Goal: Task Accomplishment & Management: Complete application form

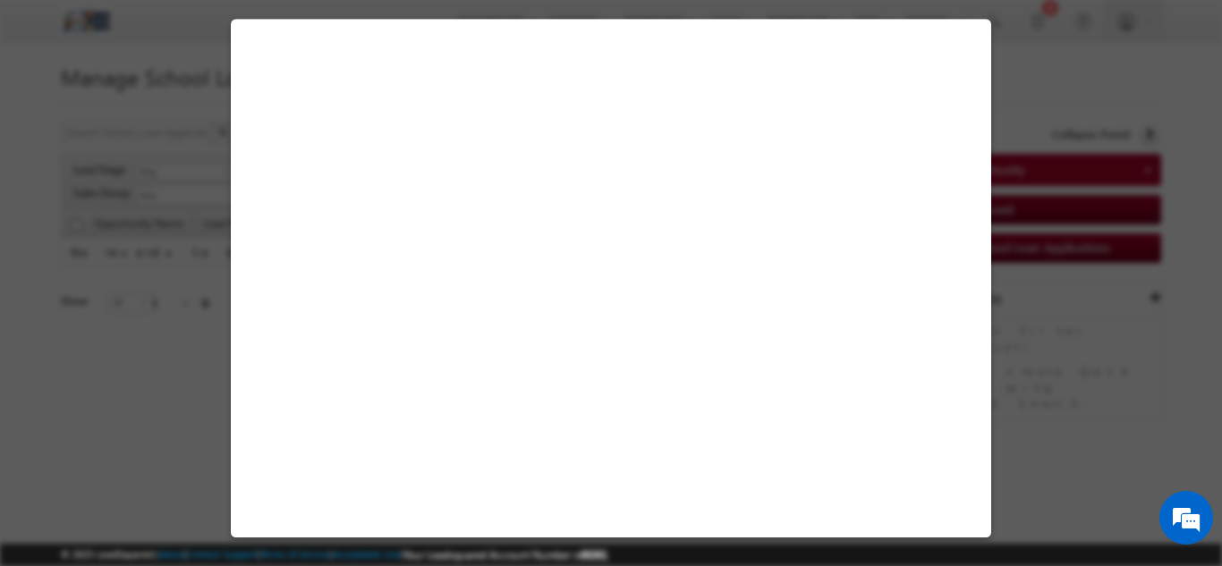
select select "No"
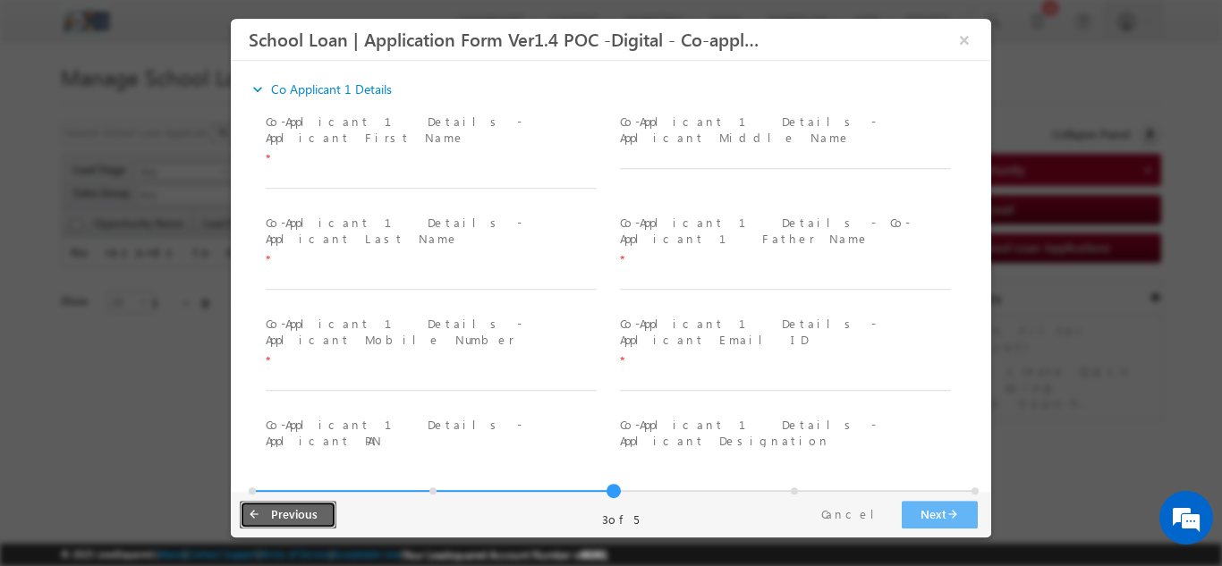
click at [276, 517] on button "arrow_back Previous" at bounding box center [288, 514] width 97 height 28
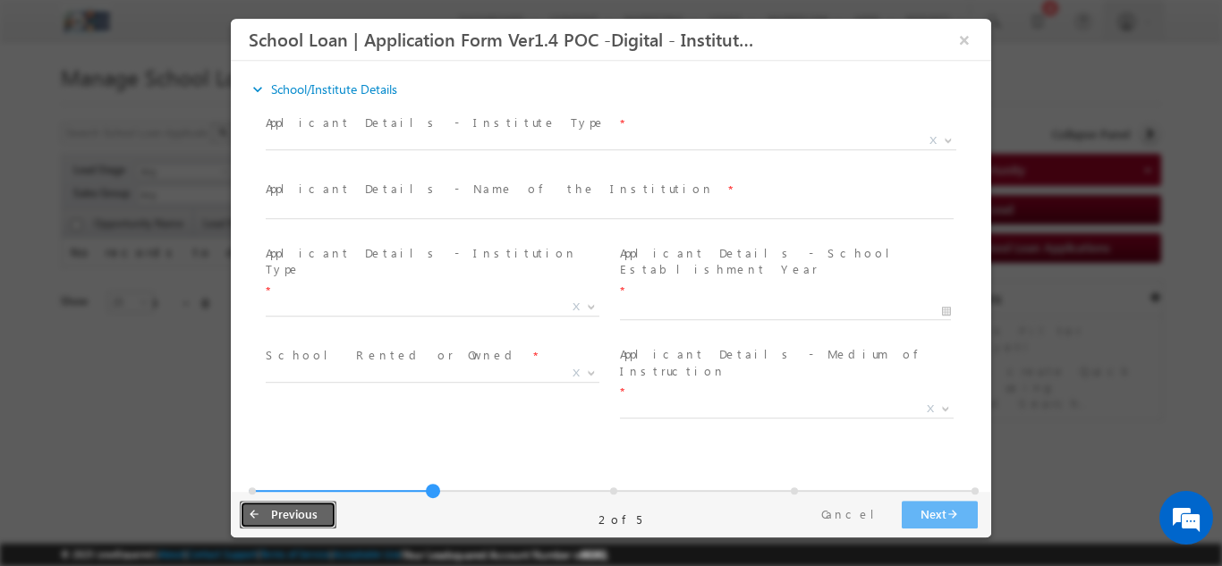
click at [276, 517] on button "arrow_back Previous" at bounding box center [288, 514] width 97 height 28
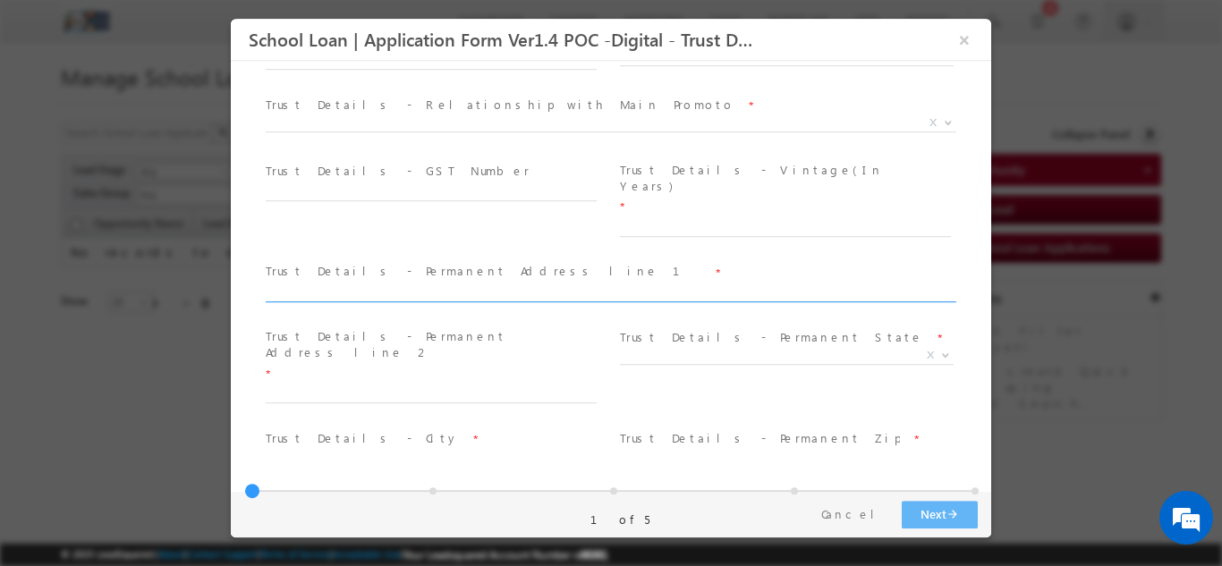
scroll to position [459, 0]
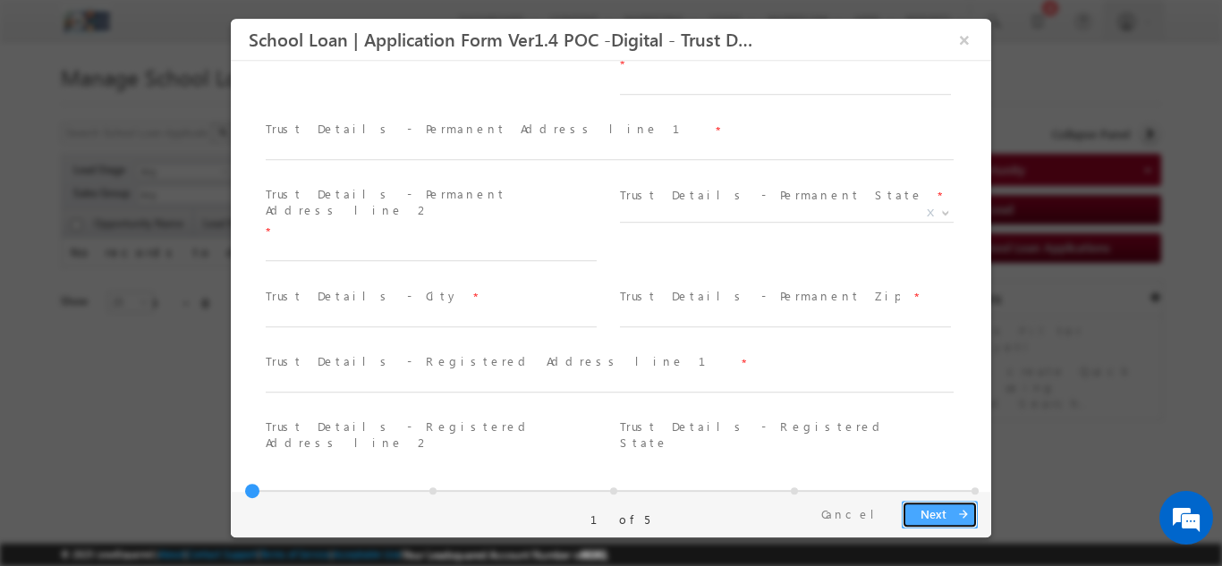
click at [934, 511] on button "Next arrow_forward" at bounding box center [939, 514] width 76 height 28
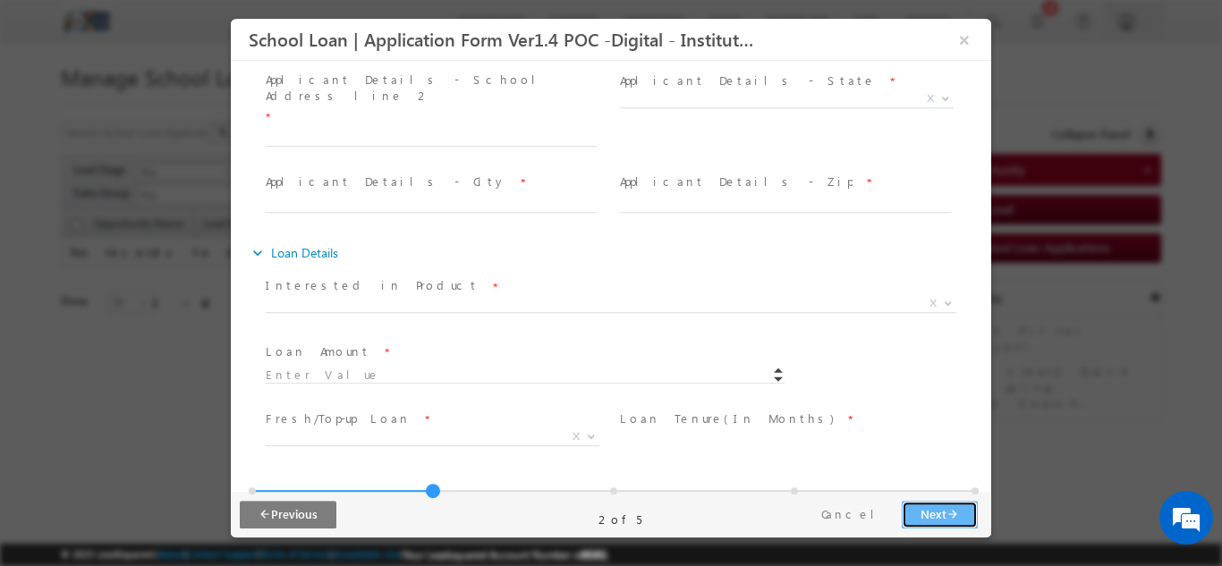
scroll to position [745, 0]
click at [918, 511] on button "Next arrow_forward" at bounding box center [939, 514] width 76 height 28
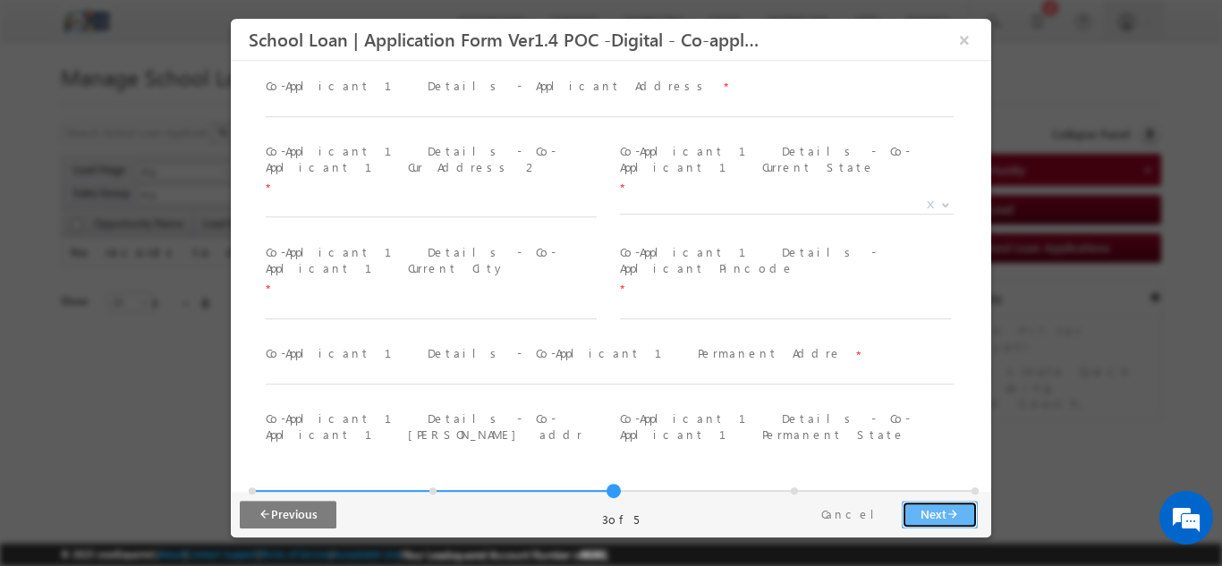
scroll to position [563, 0]
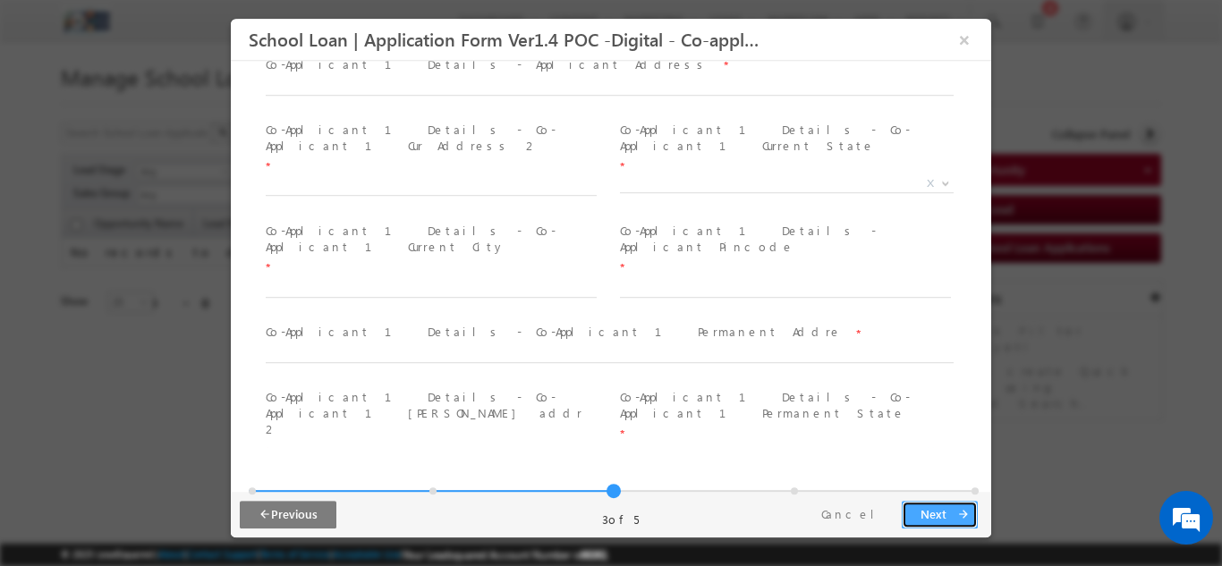
click at [927, 512] on button "Next arrow_forward" at bounding box center [939, 514] width 76 height 28
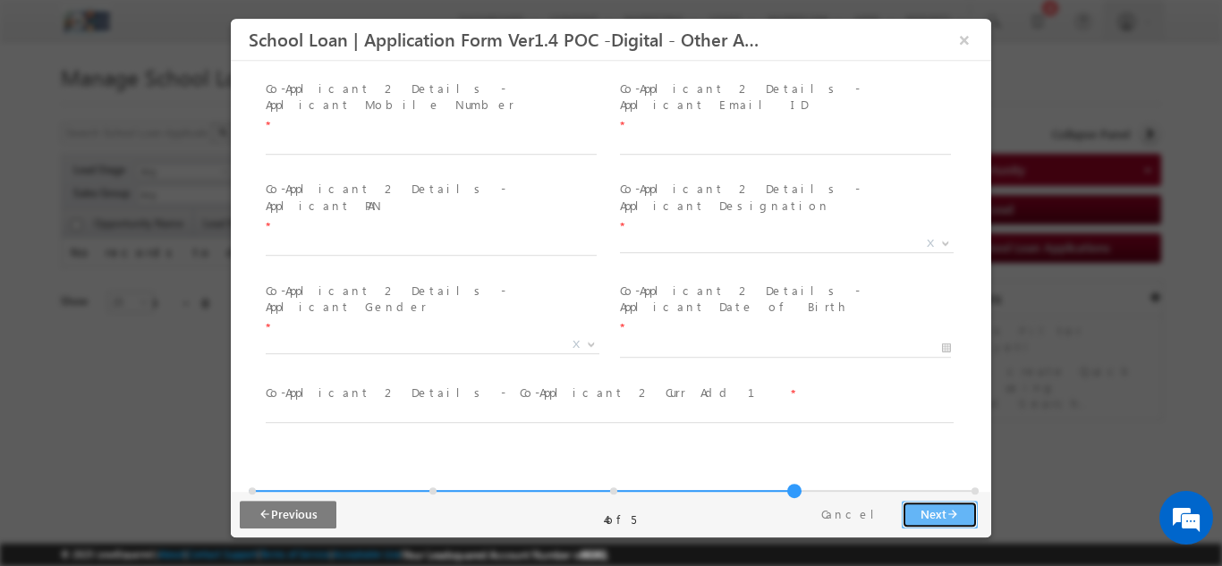
scroll to position [497, 0]
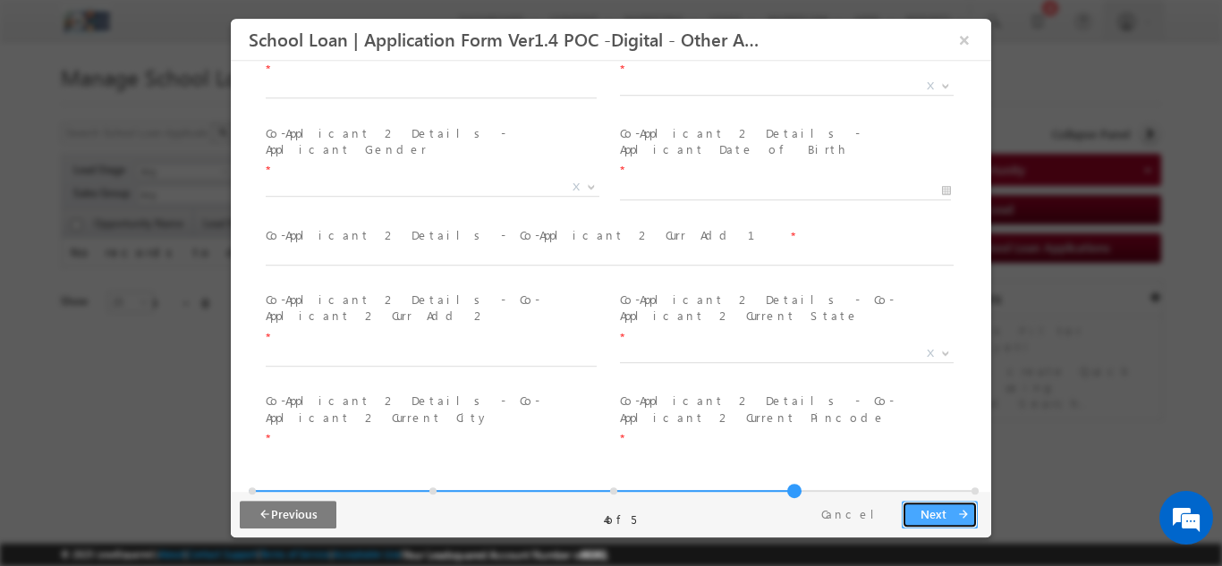
click at [952, 509] on button "Next arrow_forward" at bounding box center [939, 514] width 76 height 28
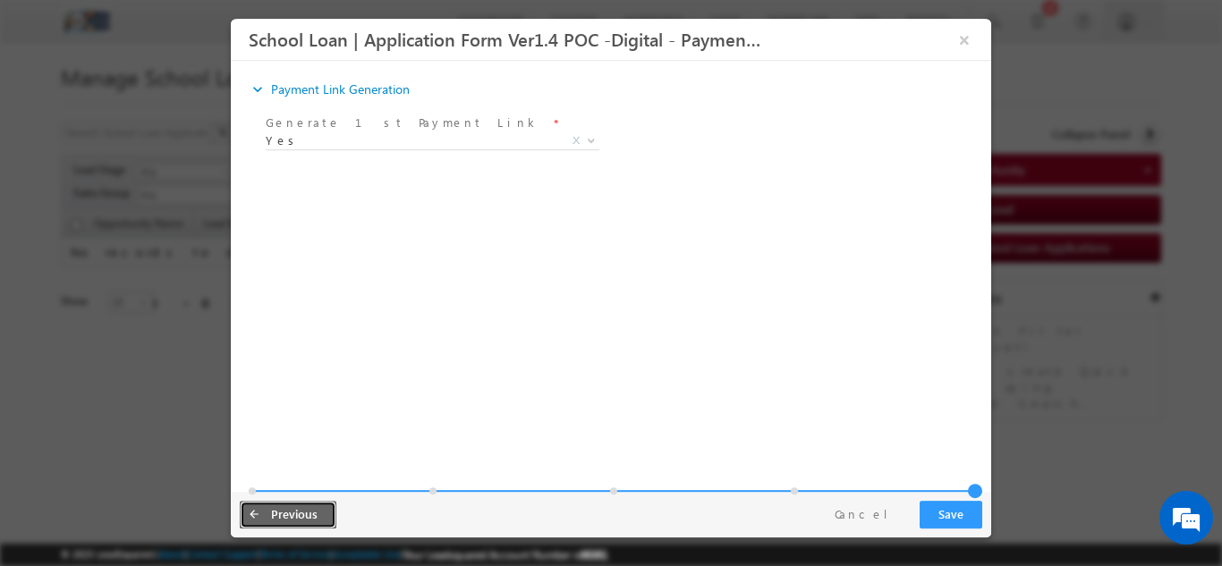
click at [316, 508] on button "arrow_back Previous" at bounding box center [288, 514] width 97 height 28
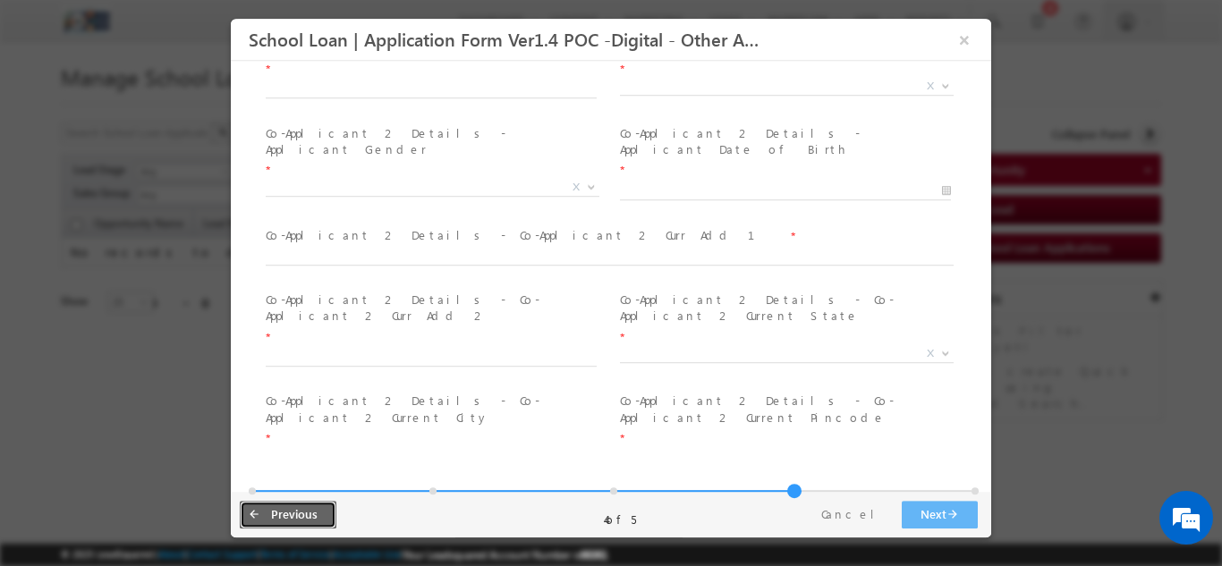
click at [316, 508] on button "arrow_back Previous" at bounding box center [288, 514] width 97 height 28
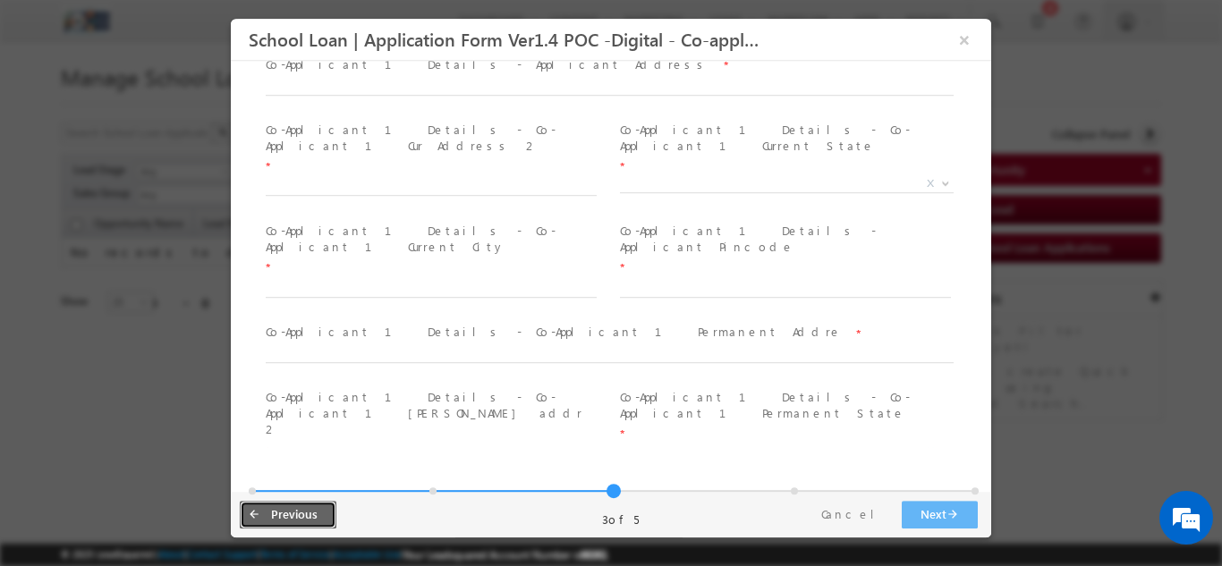
click at [316, 508] on button "arrow_back Previous" at bounding box center [288, 514] width 97 height 28
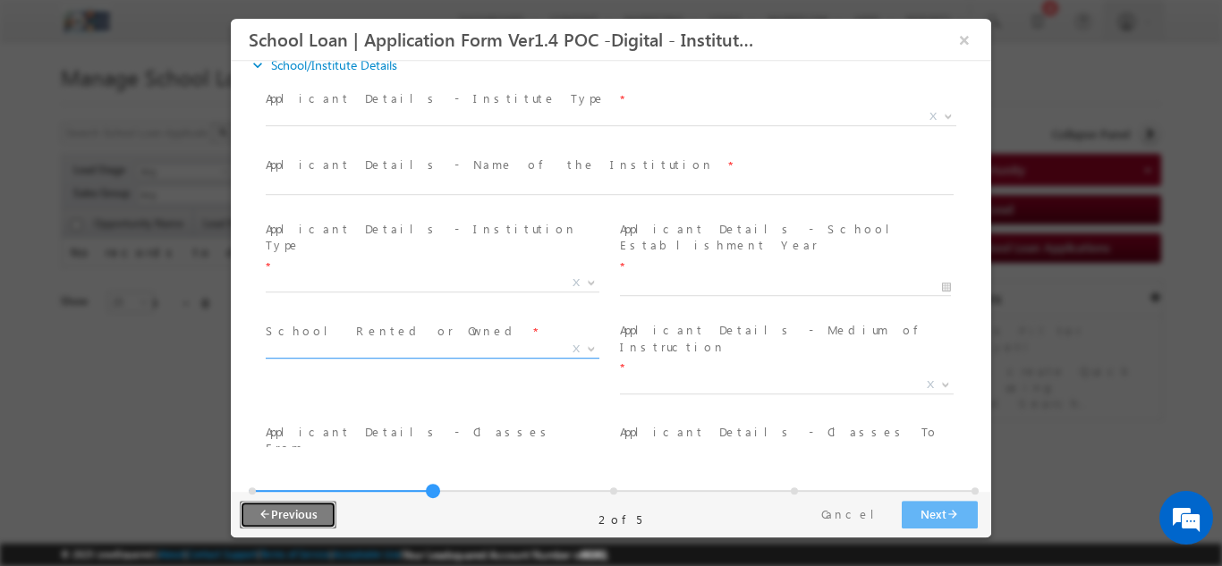
scroll to position [24, 0]
click at [534, 274] on span "X" at bounding box center [433, 283] width 334 height 18
click at [675, 198] on span at bounding box center [600, 203] width 668 height 20
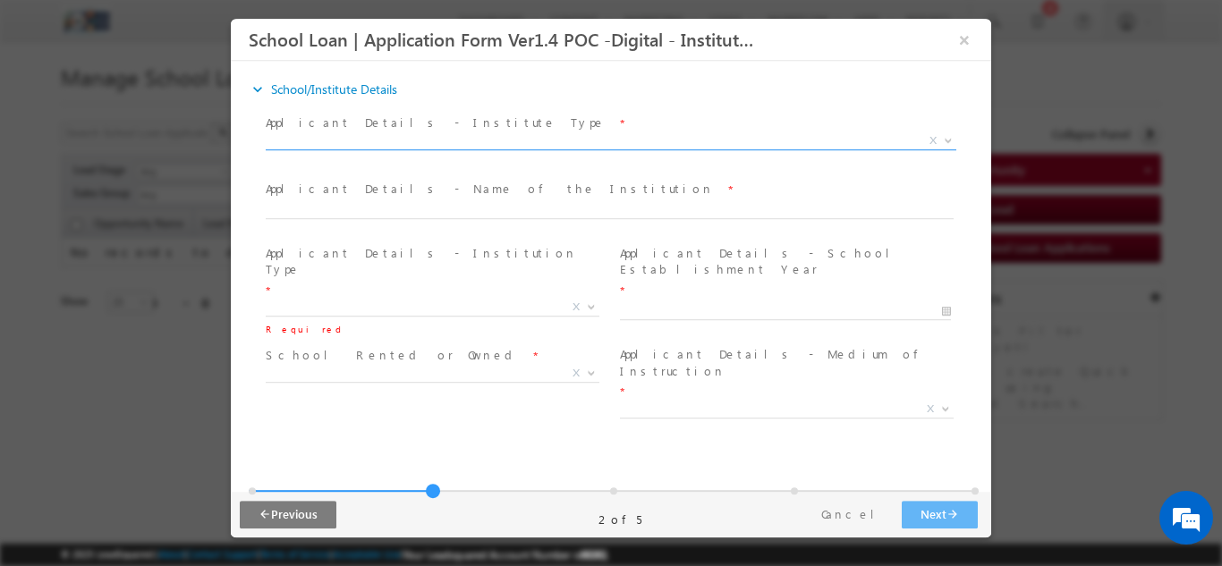
click at [487, 152] on span "X" at bounding box center [611, 144] width 690 height 18
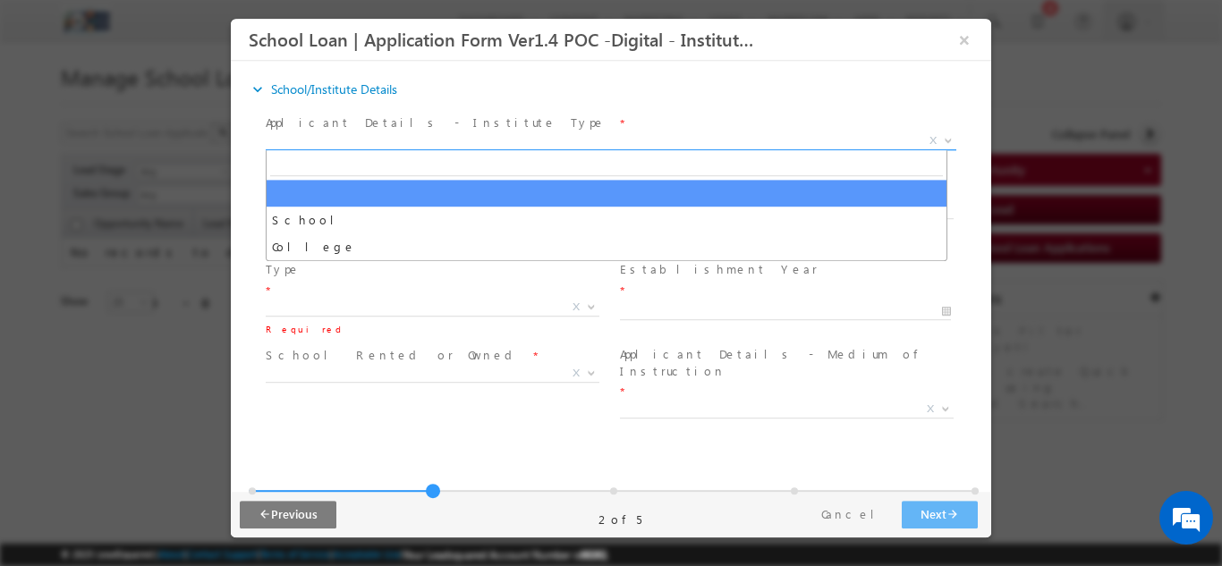
click at [492, 143] on span "X" at bounding box center [611, 140] width 690 height 18
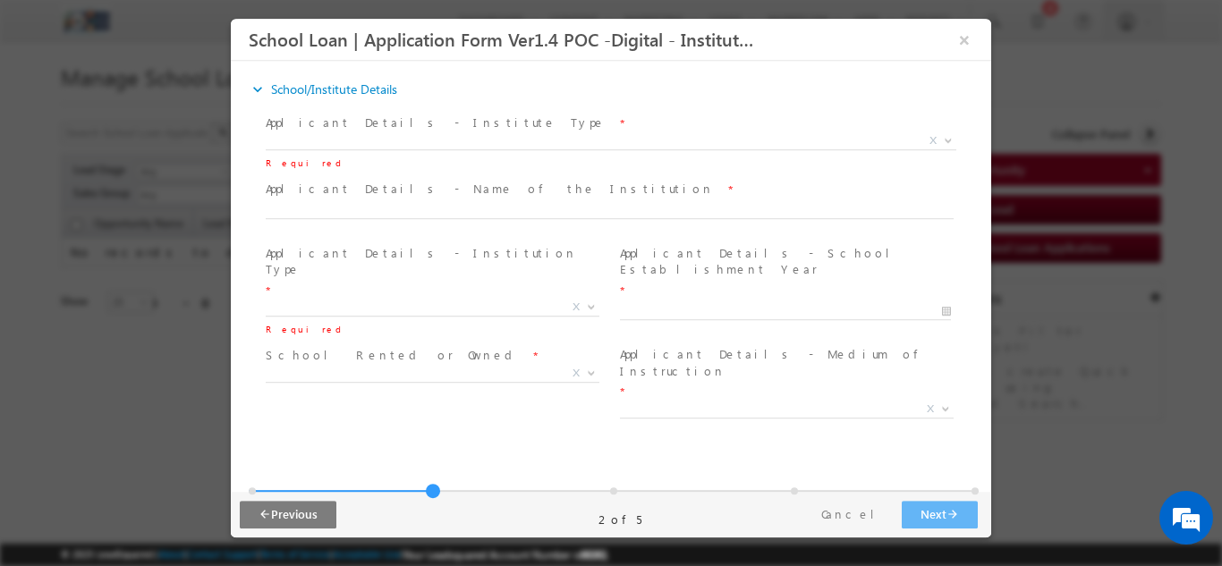
click at [437, 345] on span "School Rented or Owned *" at bounding box center [431, 355] width 330 height 20
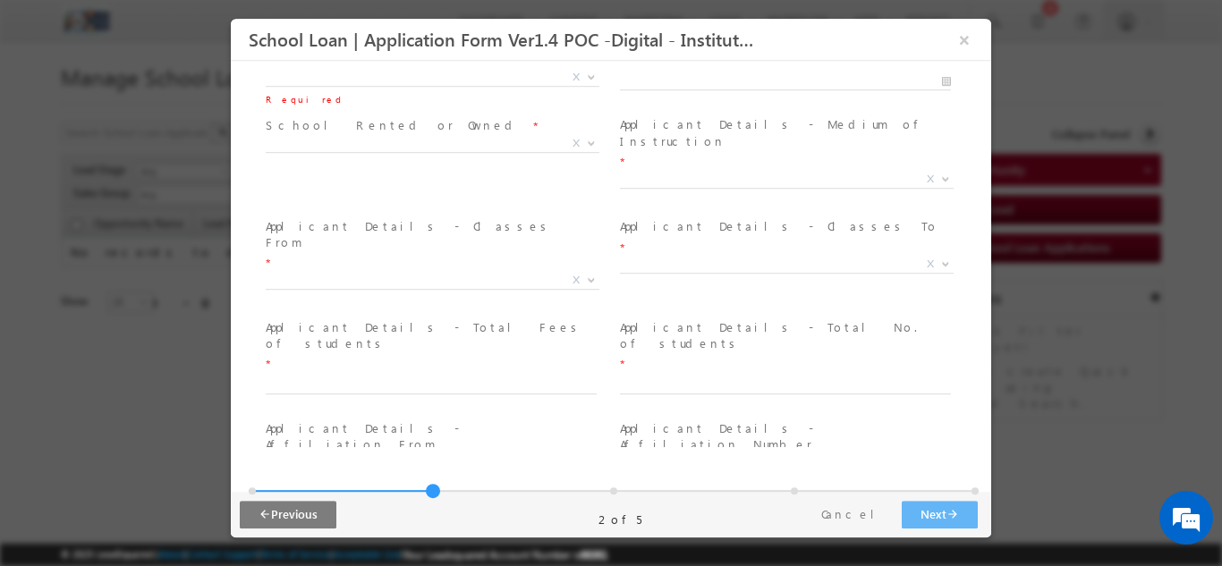
scroll to position [236, 0]
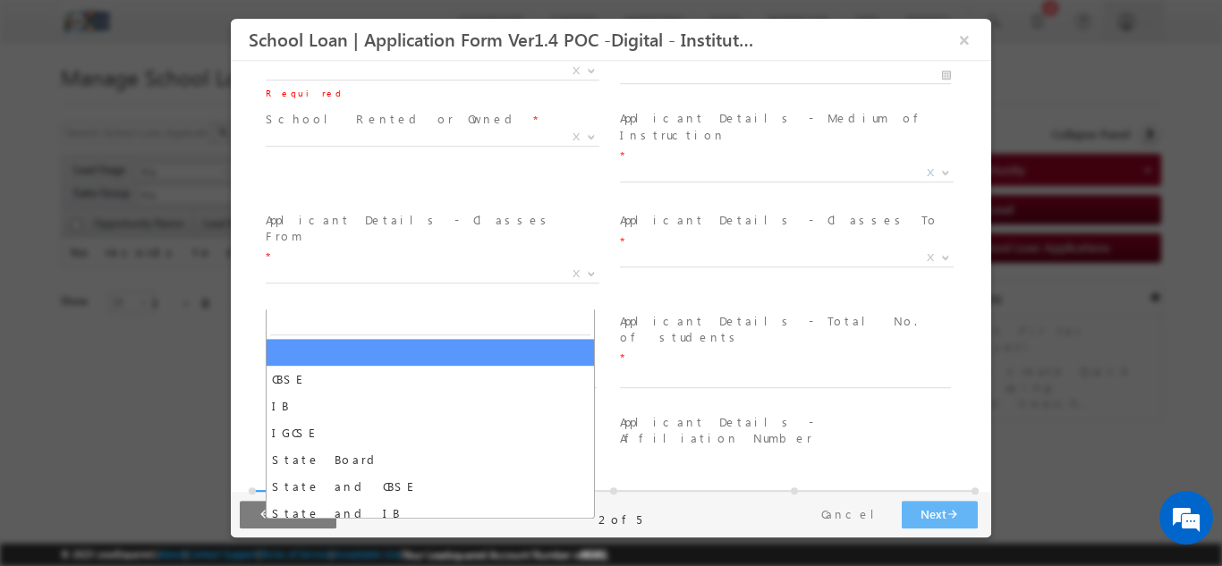
click at [448, 467] on span "X" at bounding box center [433, 476] width 334 height 18
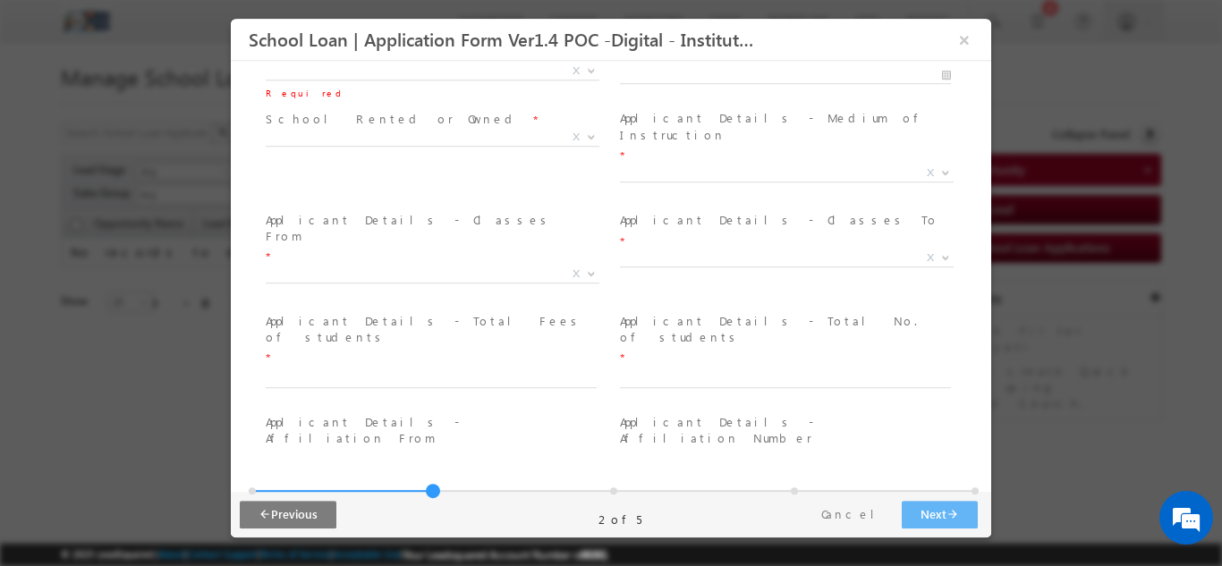
click at [236, 257] on div "expand_more Trust details Trust Details - Name of Society/Trust *" at bounding box center [611, 253] width 760 height 386
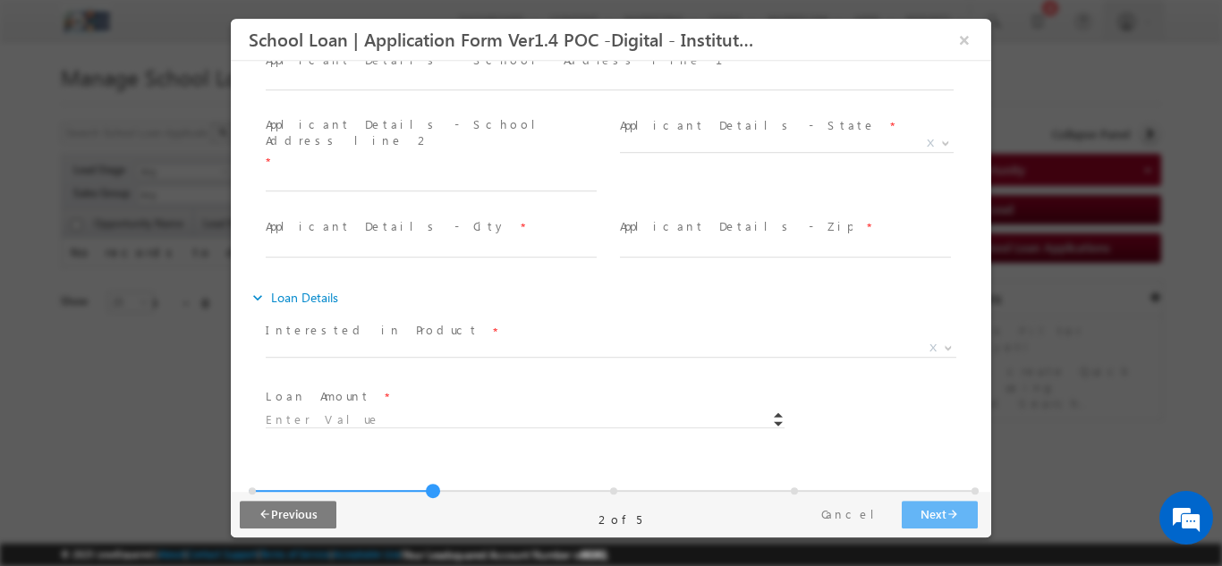
scroll to position [699, 0]
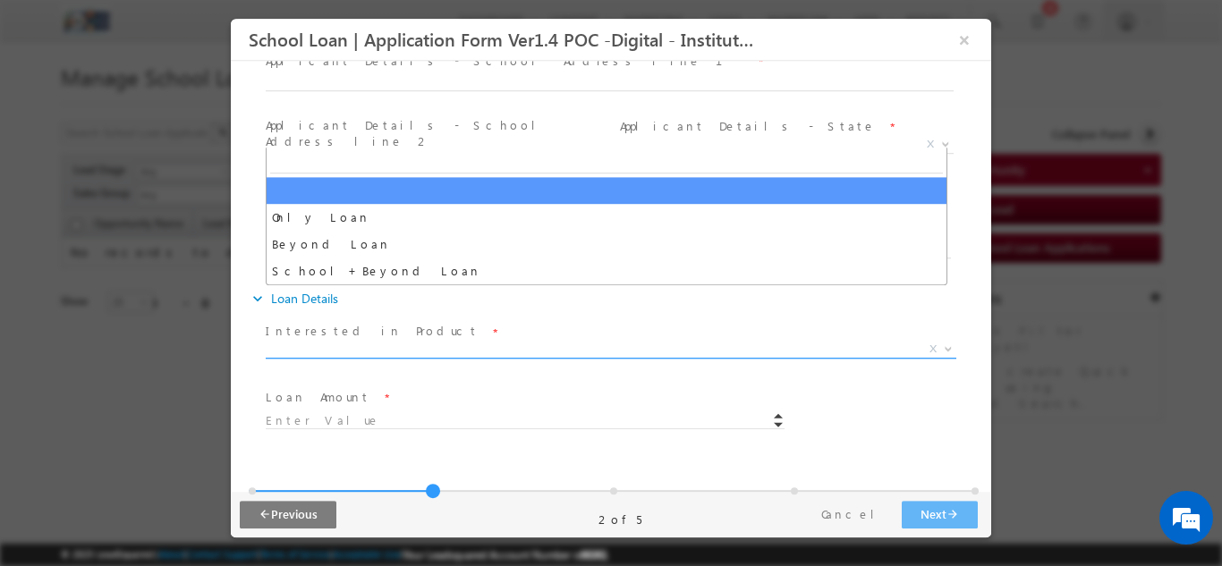
click at [593, 340] on span "X" at bounding box center [611, 349] width 690 height 18
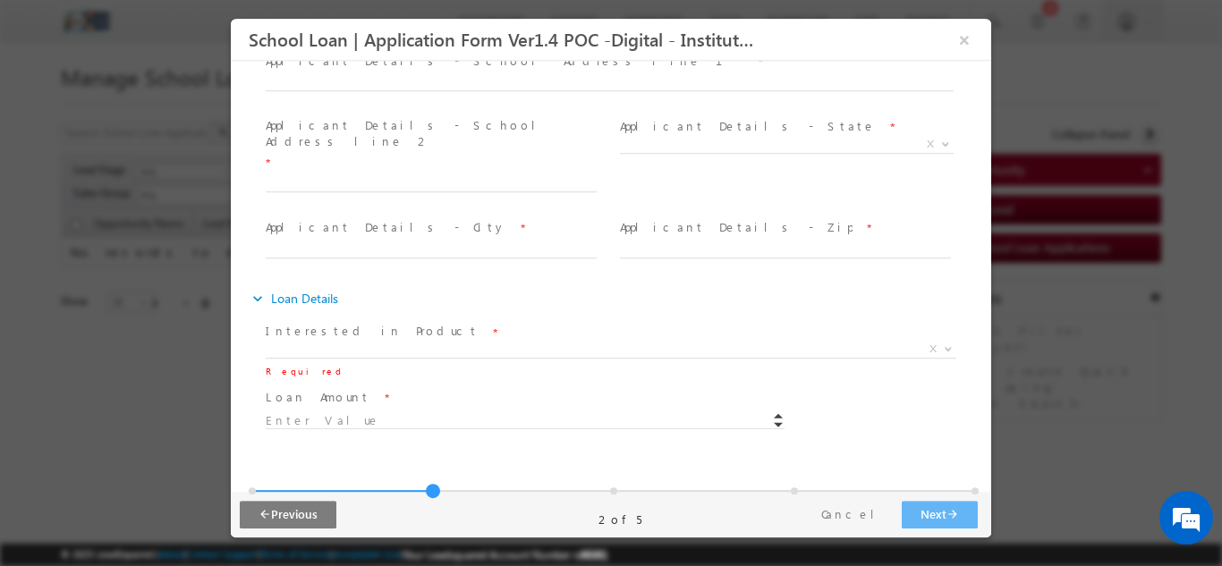
click at [658, 322] on span "Interested in Product *" at bounding box center [600, 332] width 668 height 20
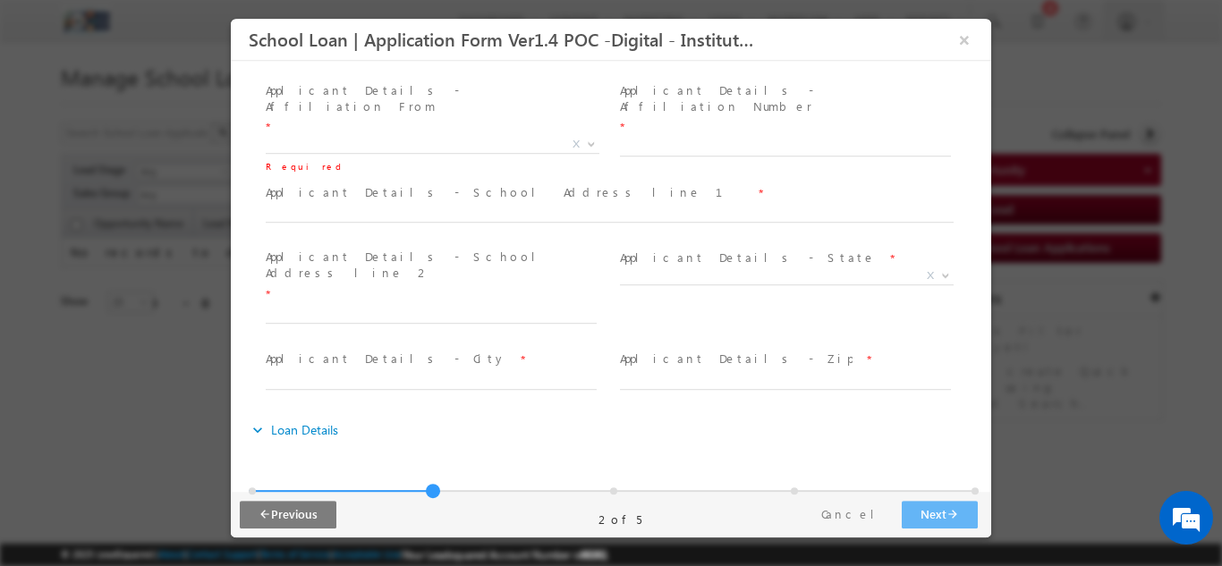
scroll to position [552, 0]
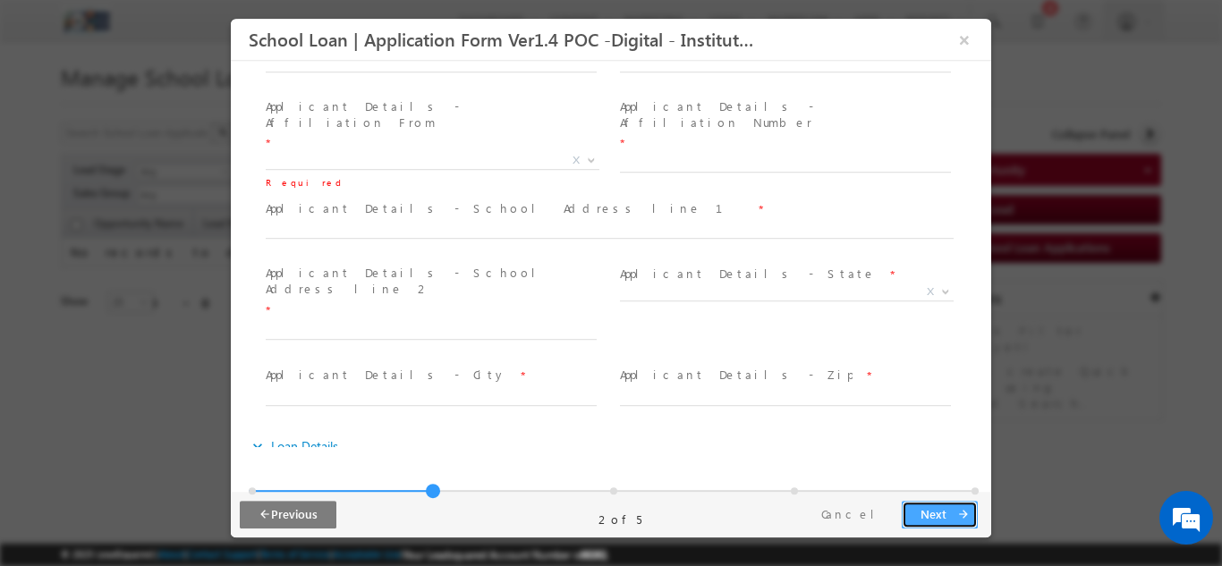
click at [924, 518] on button "Next arrow_forward" at bounding box center [939, 514] width 76 height 28
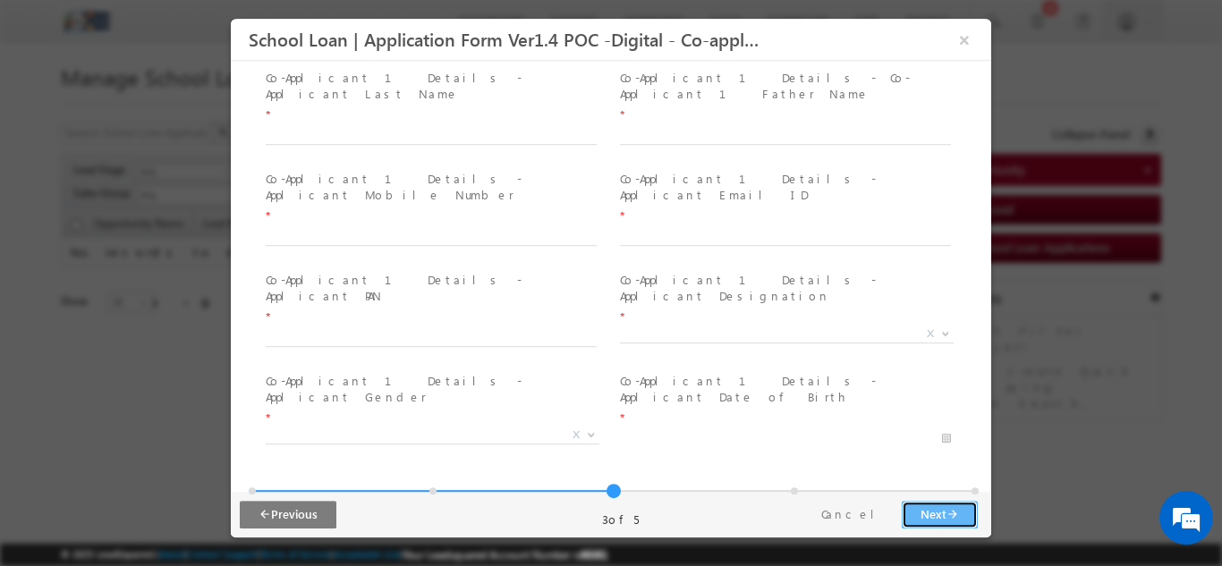
scroll to position [146, 0]
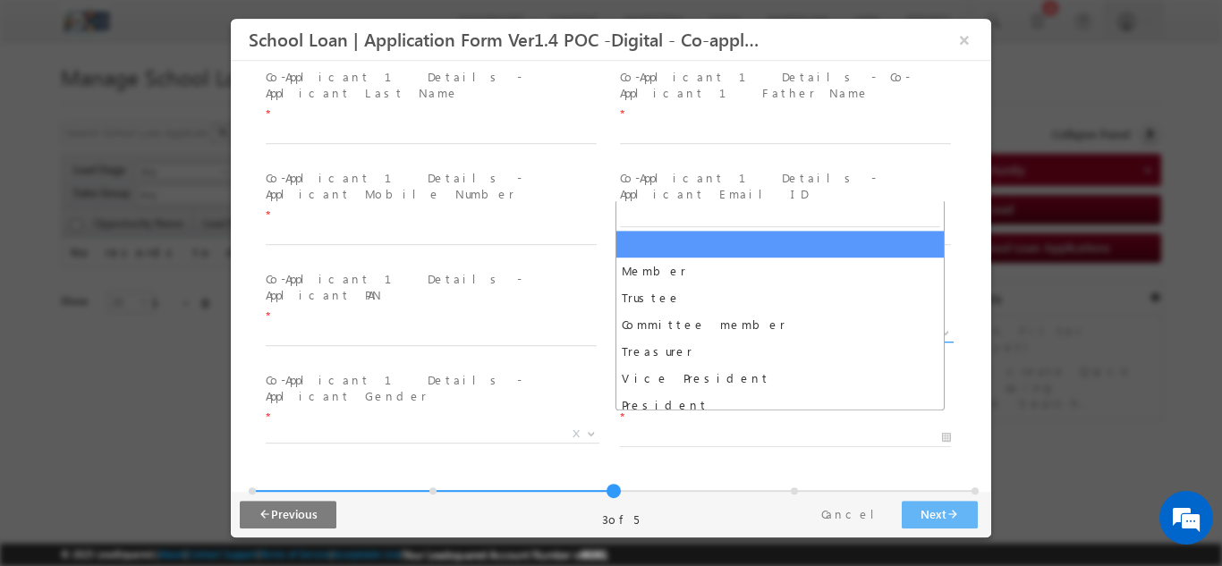
click at [830, 324] on span "X" at bounding box center [787, 333] width 334 height 18
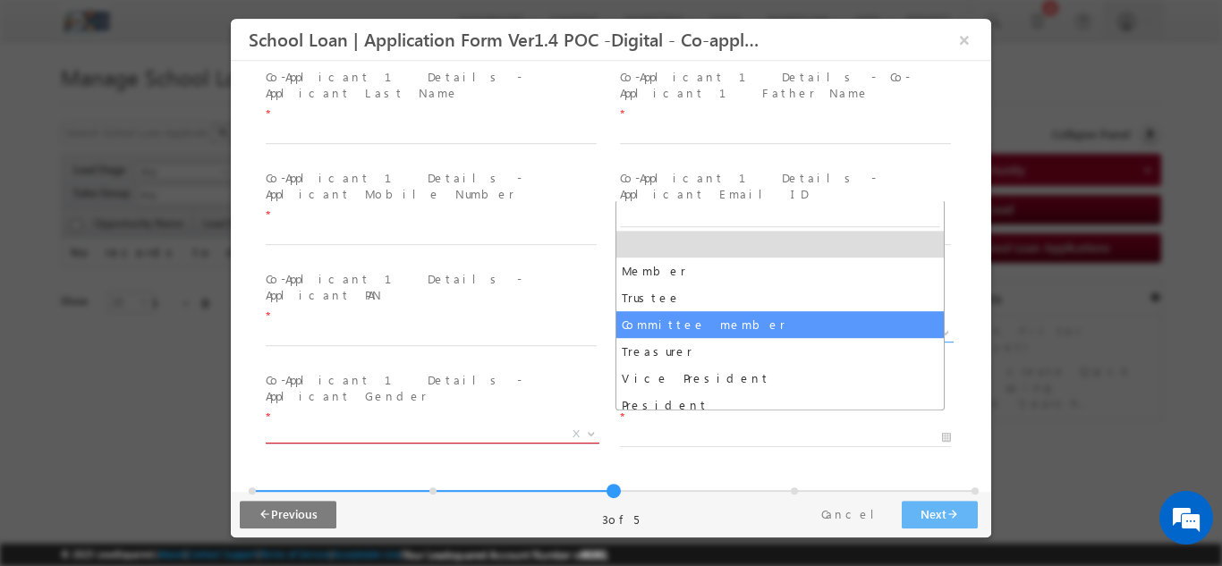
click at [572, 425] on span "X" at bounding box center [575, 433] width 7 height 16
click at [554, 327] on input "text" at bounding box center [431, 336] width 331 height 18
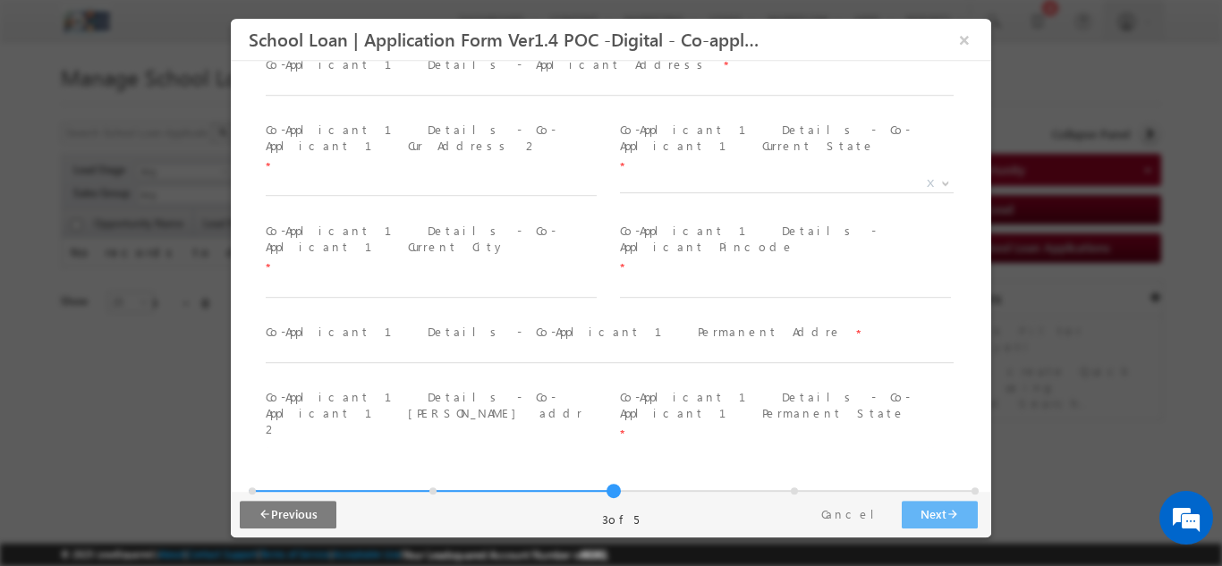
scroll to position [0, 0]
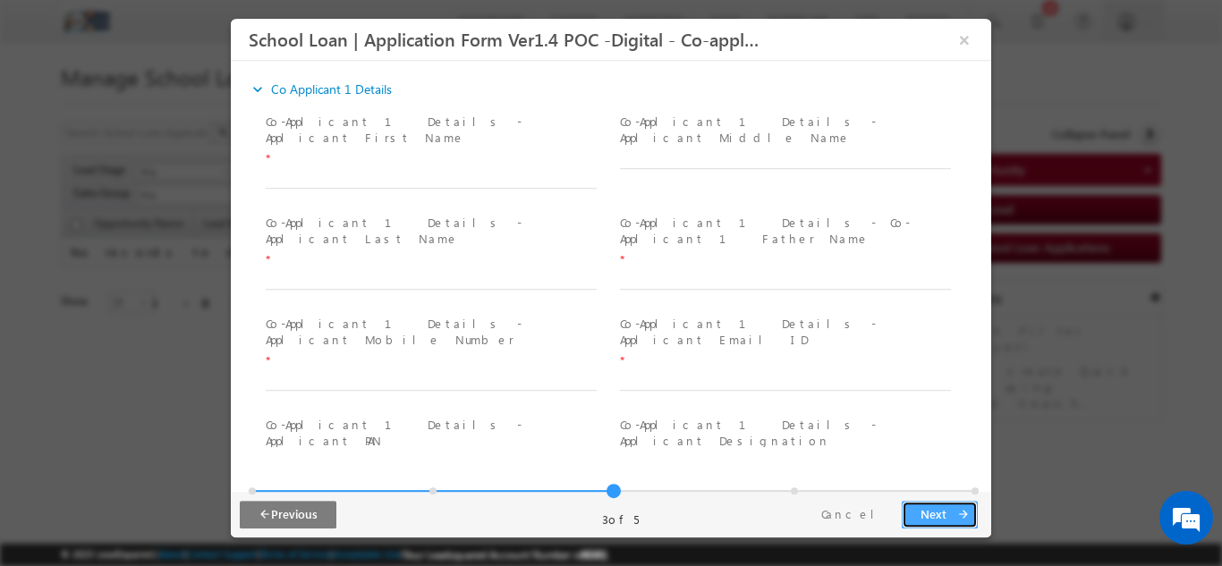
click at [943, 510] on button "Next arrow_forward" at bounding box center [939, 514] width 76 height 28
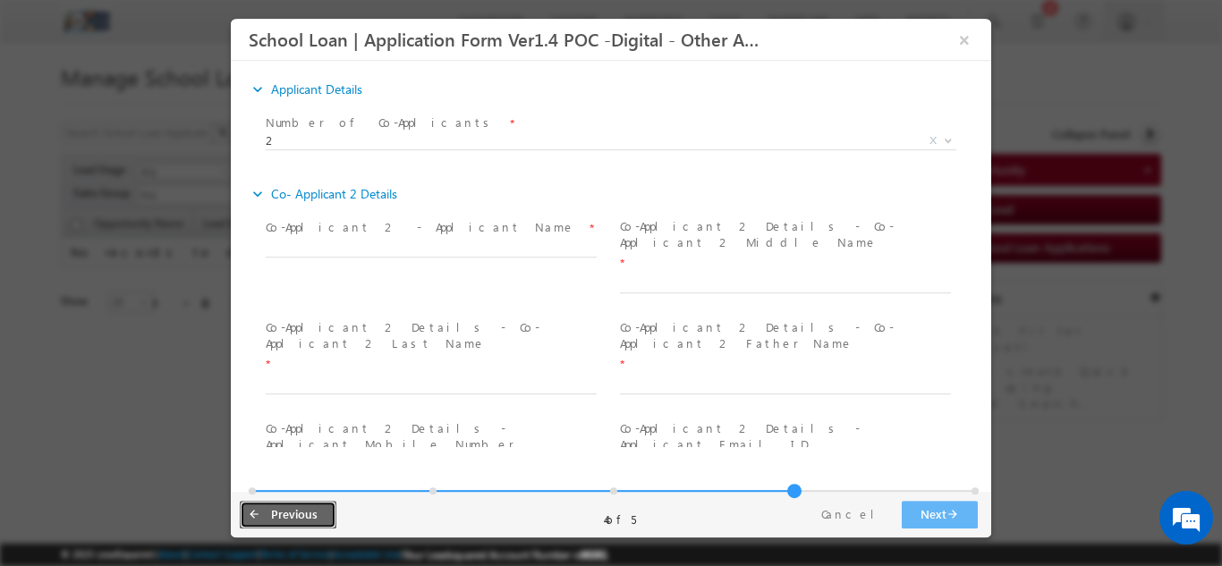
click at [290, 518] on button "arrow_back Previous" at bounding box center [288, 514] width 97 height 28
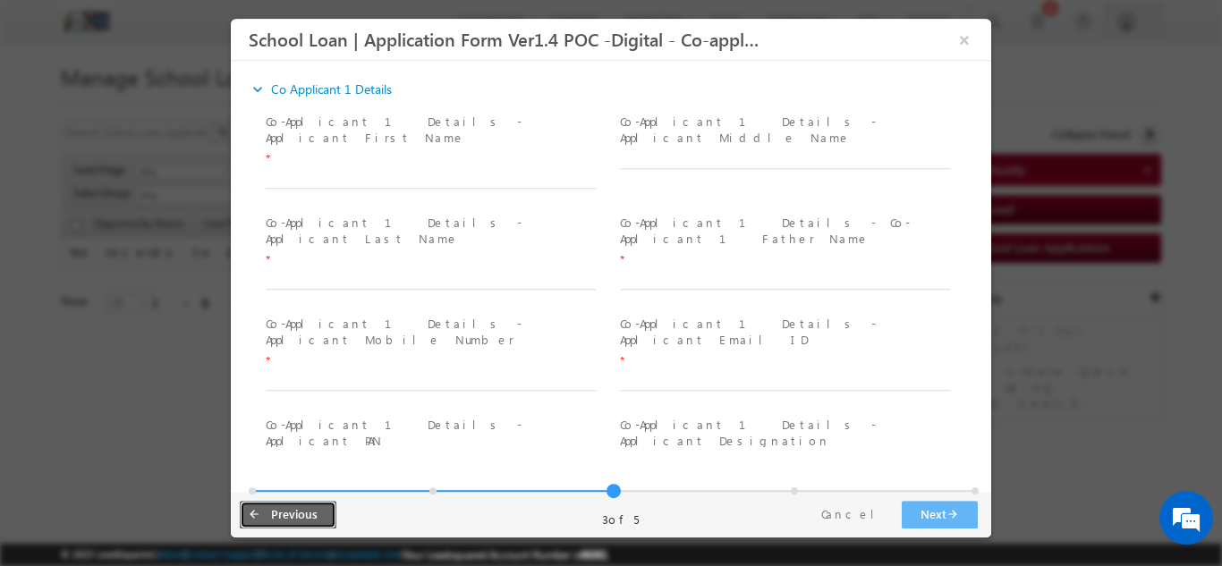
click at [307, 505] on button "arrow_back Previous" at bounding box center [288, 514] width 97 height 28
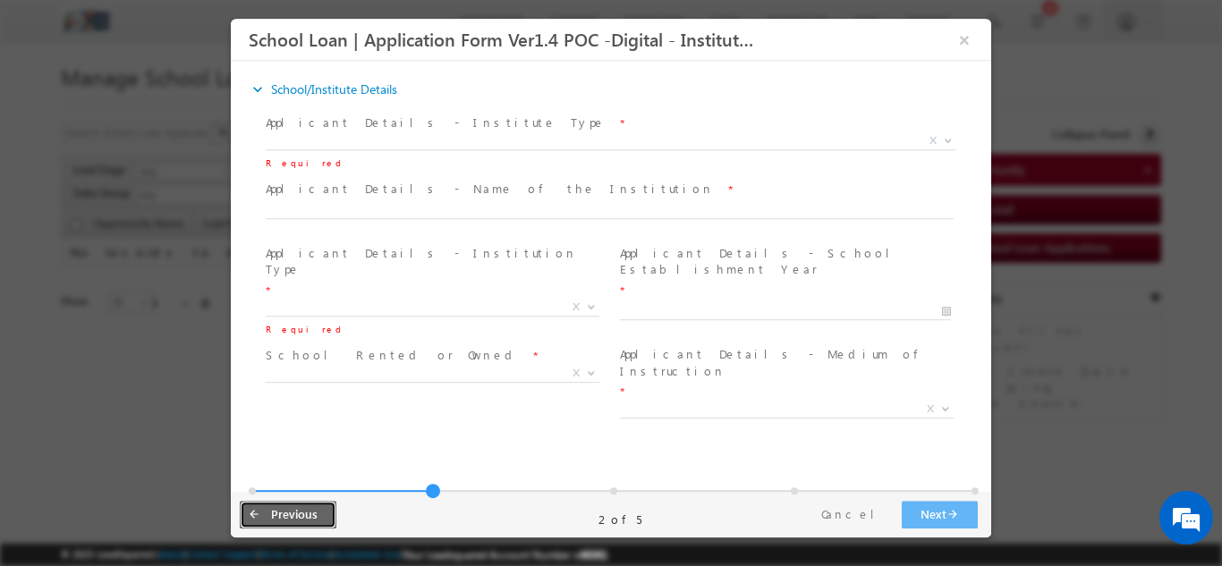
click at [300, 521] on button "arrow_back Previous" at bounding box center [288, 514] width 97 height 28
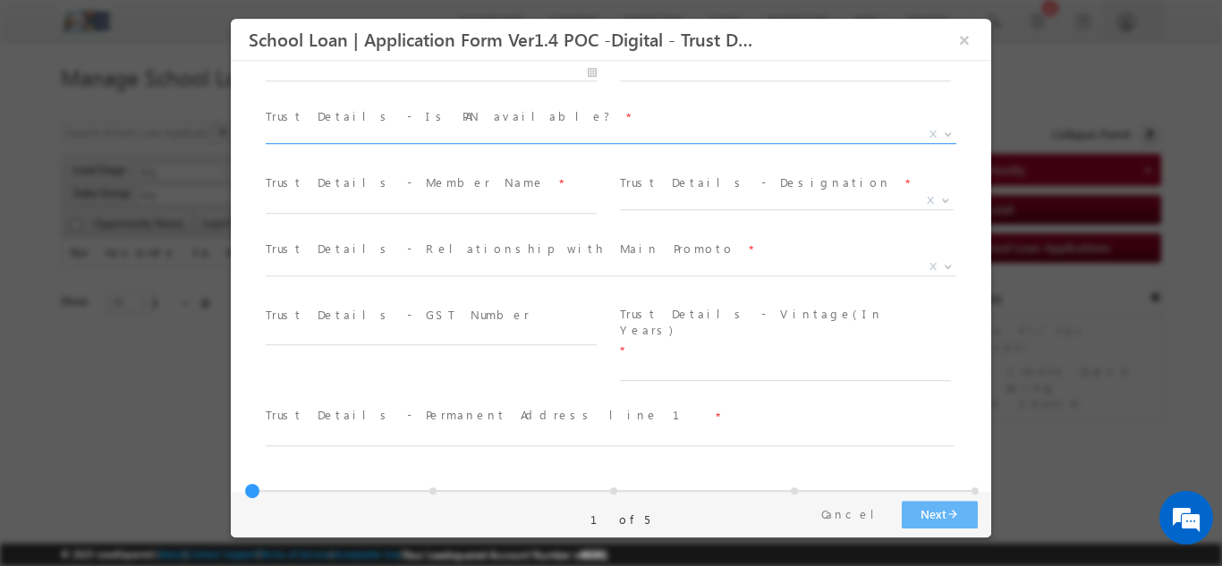
scroll to position [178, 0]
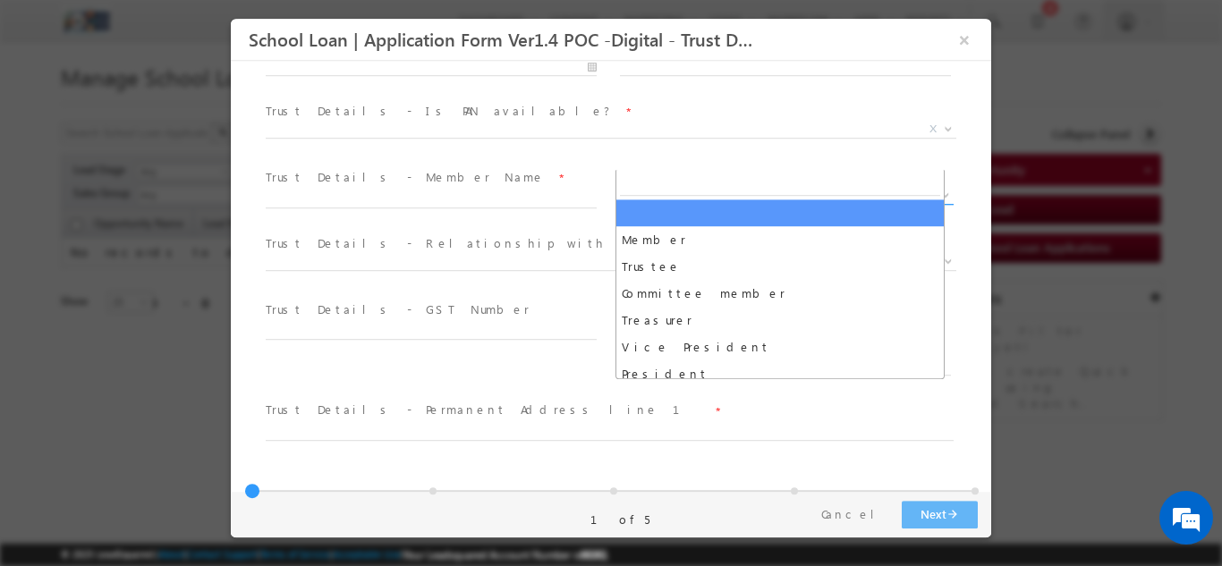
click at [689, 186] on span "X" at bounding box center [787, 195] width 334 height 18
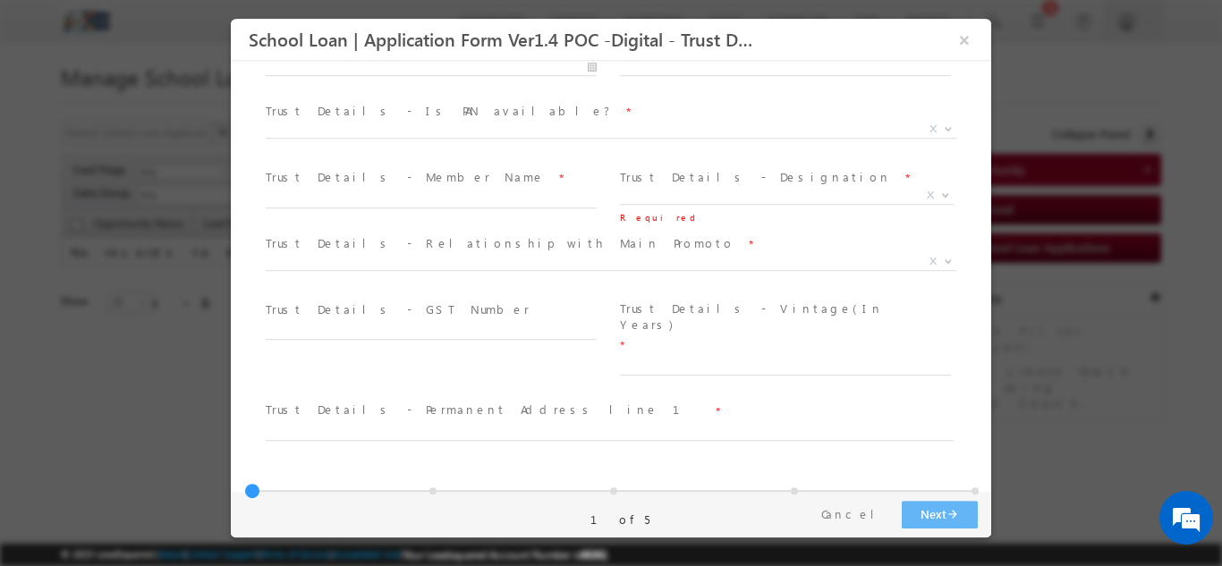
click at [488, 167] on span "Trust Details - Member Name *" at bounding box center [431, 177] width 330 height 20
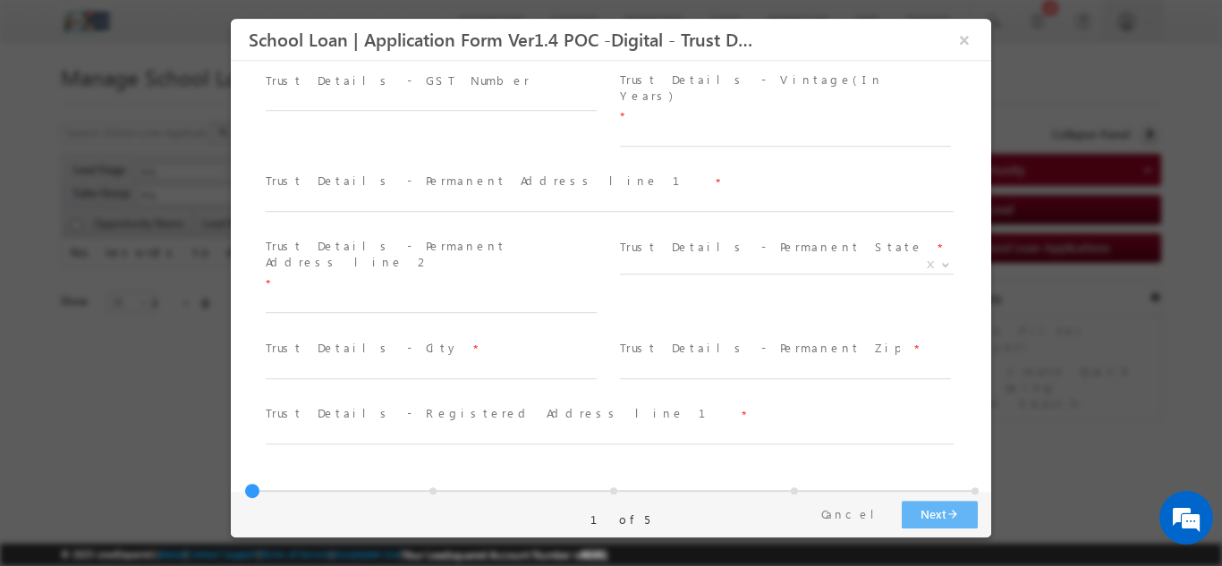
scroll to position [459, 0]
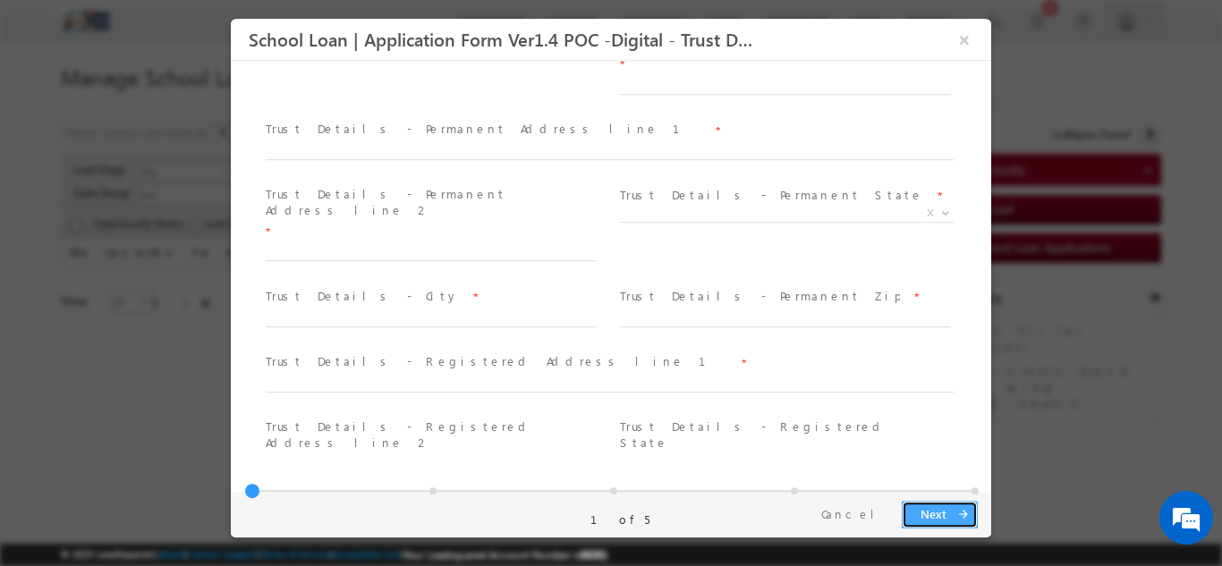
click at [952, 519] on button "Next arrow_forward" at bounding box center [939, 514] width 76 height 28
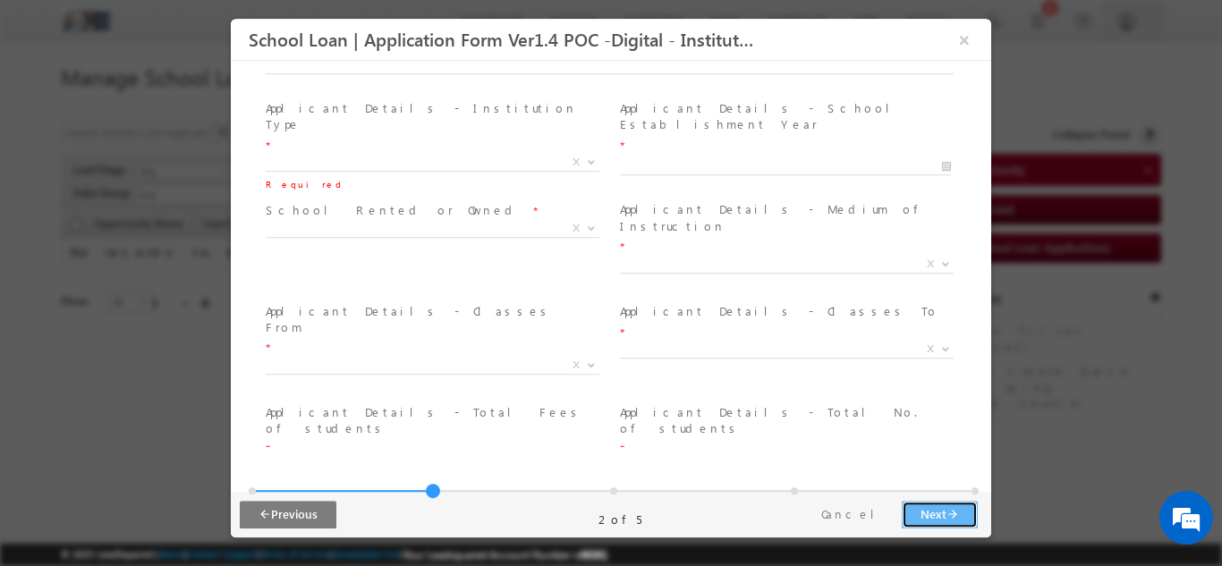
scroll to position [0, 0]
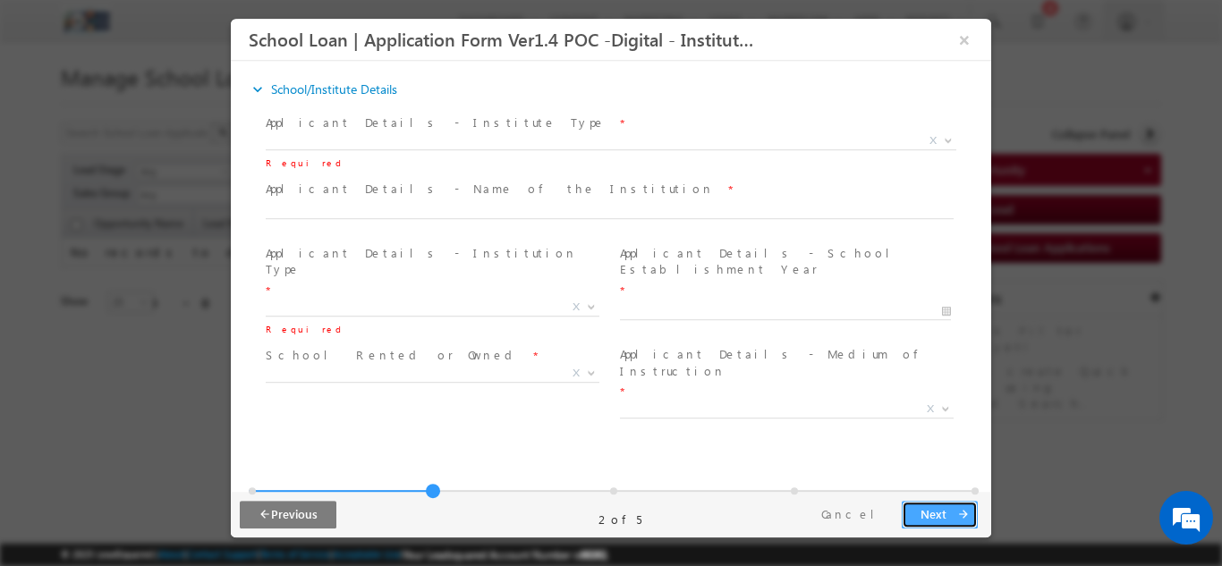
click at [934, 517] on button "Next arrow_forward" at bounding box center [939, 514] width 76 height 28
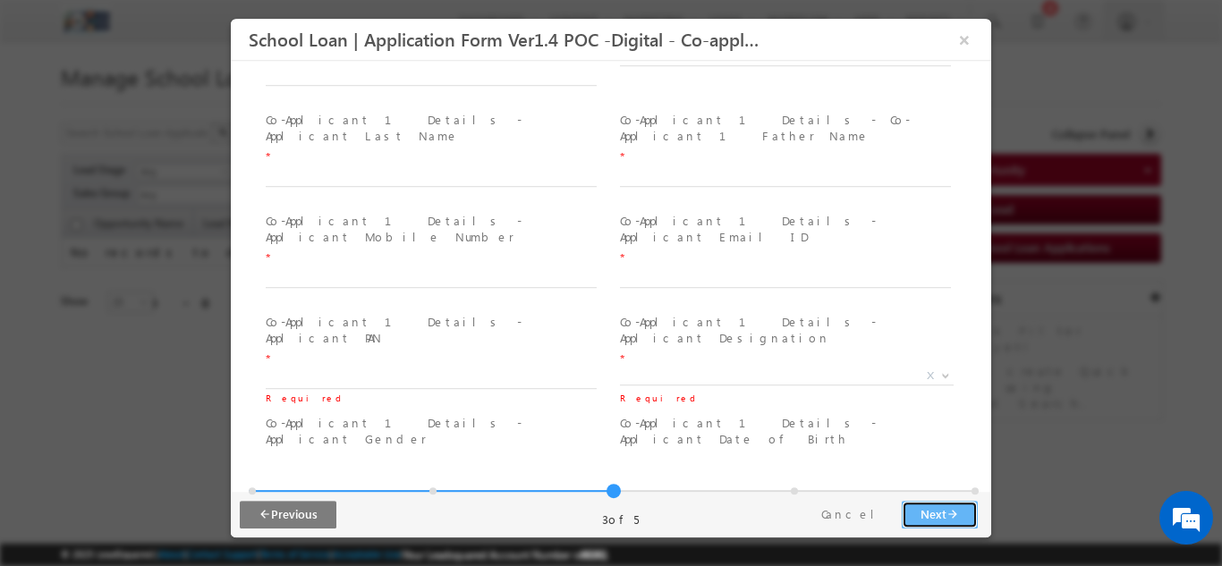
scroll to position [104, 0]
click at [275, 520] on button "arrow_back Previous" at bounding box center [288, 514] width 97 height 28
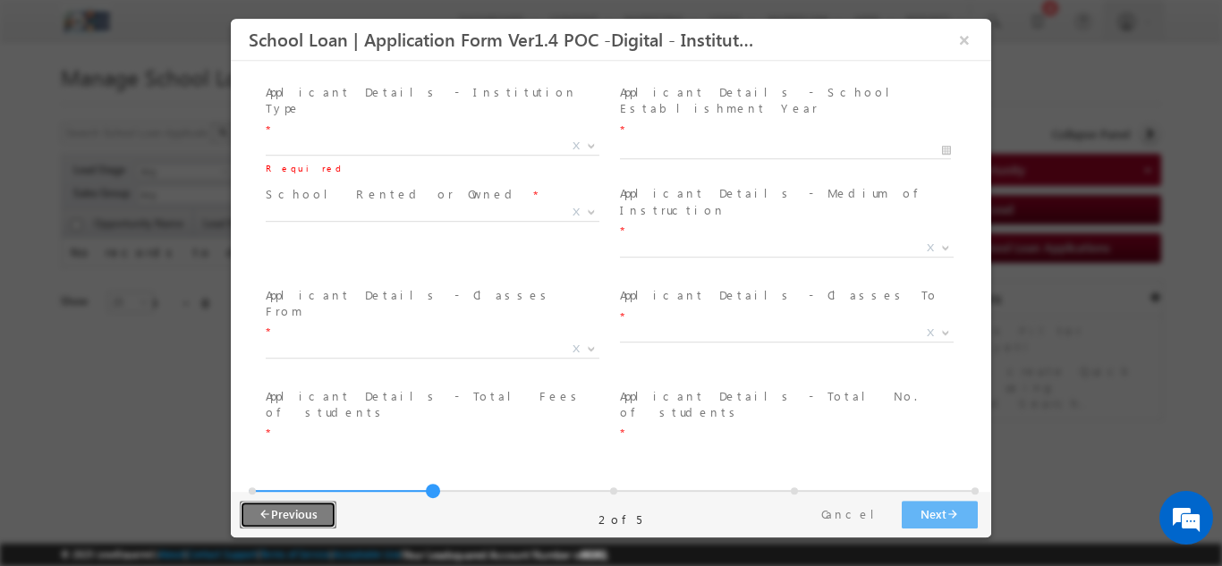
scroll to position [0, 0]
